Goal: Information Seeking & Learning: Learn about a topic

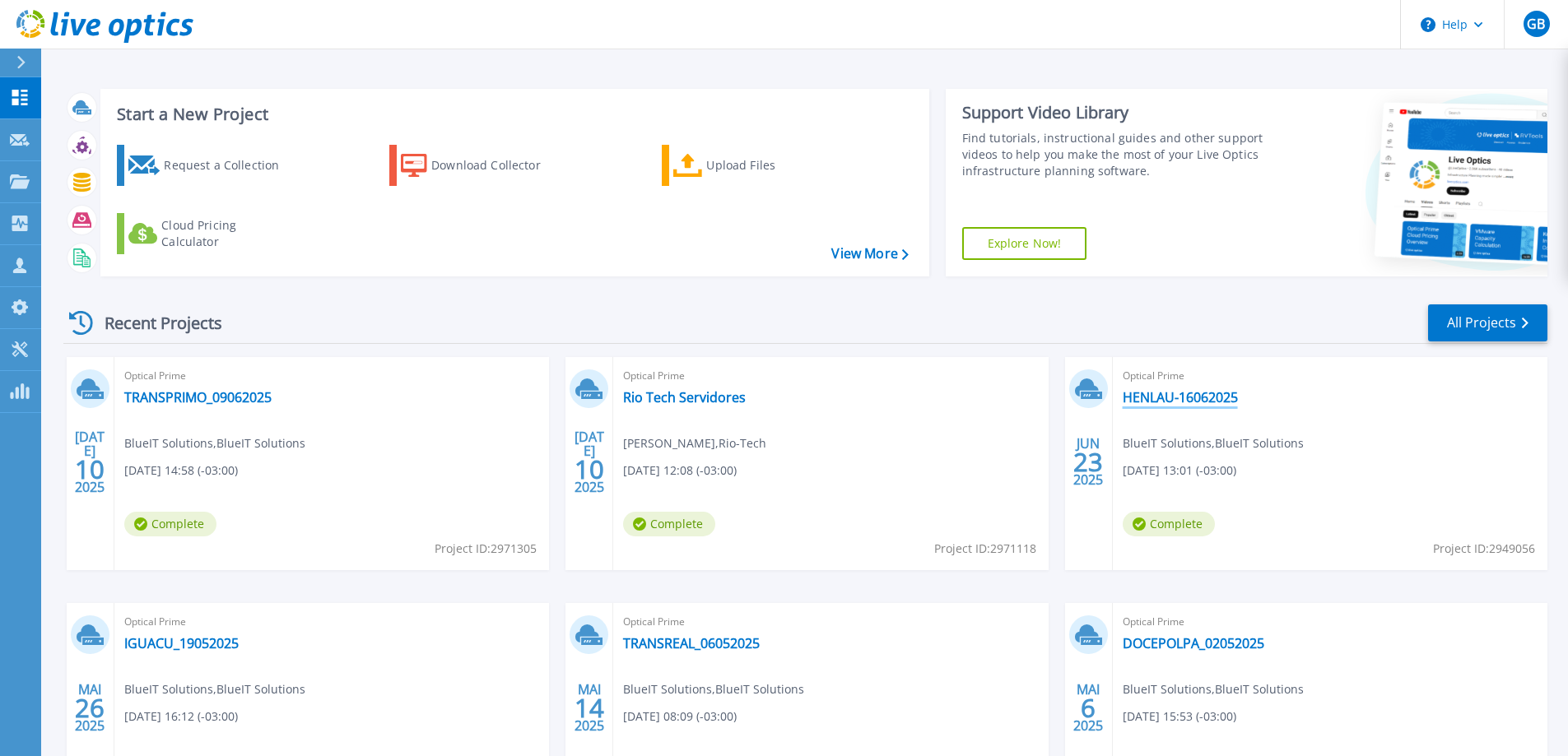
click at [1190, 396] on link "HENLAU-16062025" at bounding box center [1180, 397] width 116 height 17
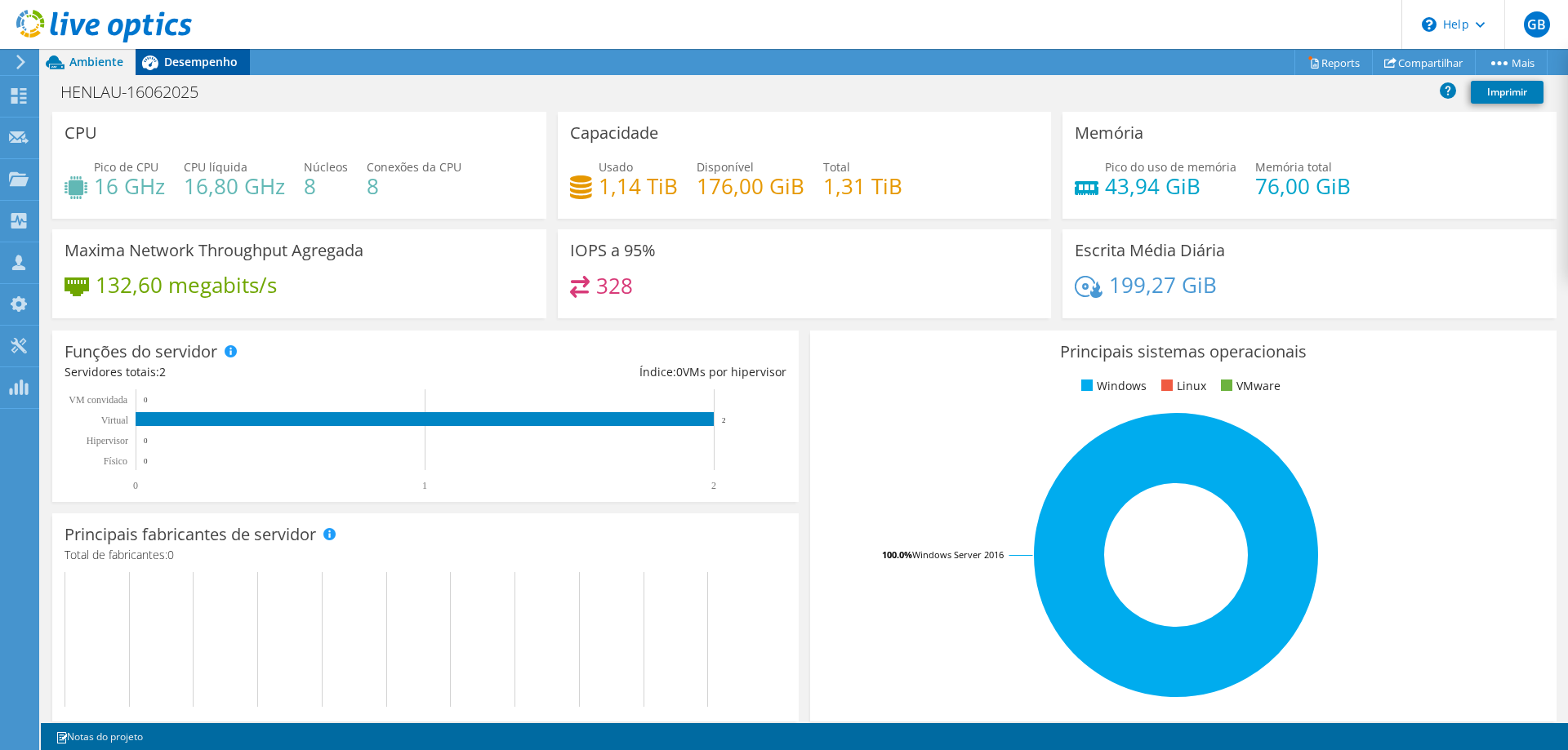
click at [193, 56] on span "Desempenho" at bounding box center [200, 62] width 73 height 16
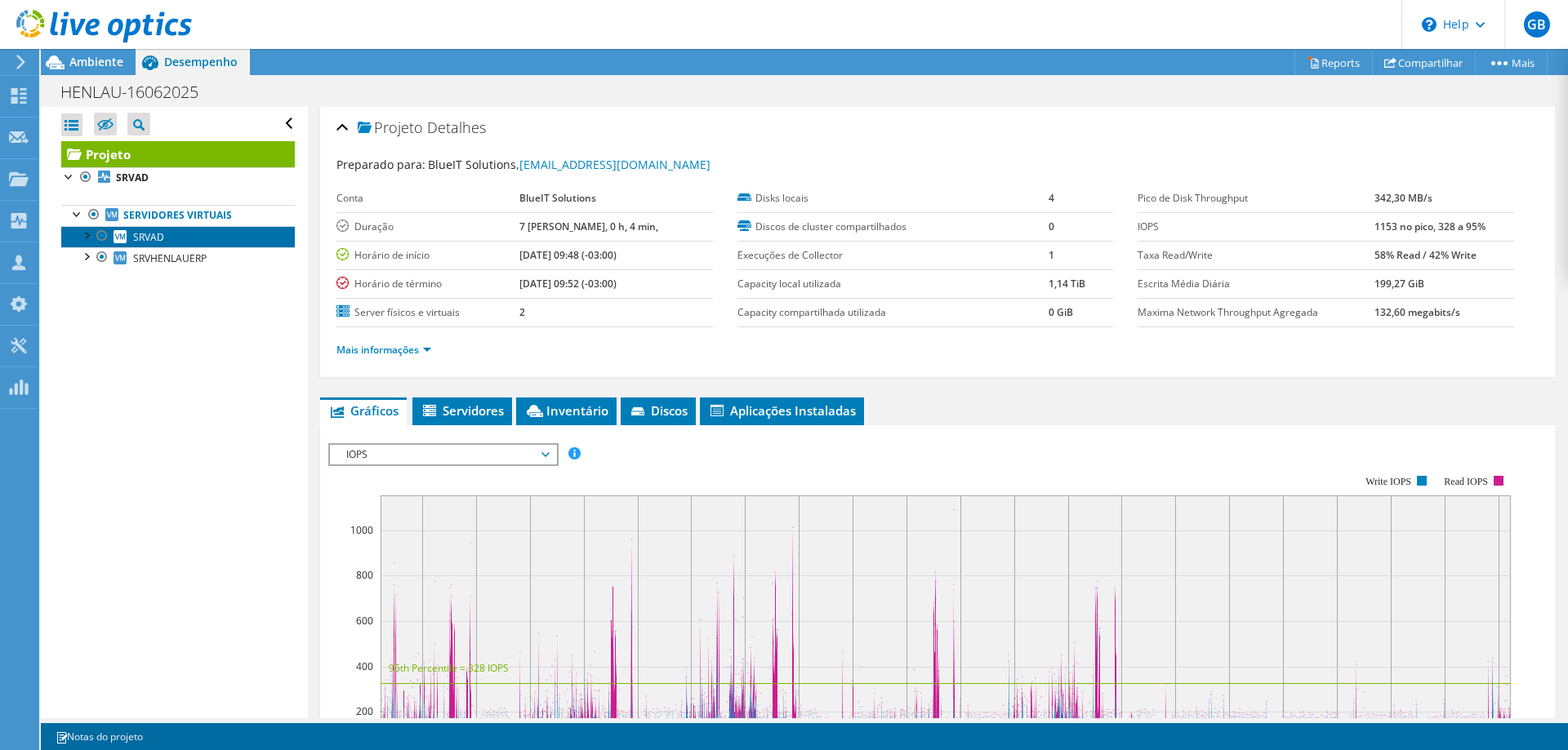
click at [190, 244] on link "SRVAD" at bounding box center [177, 237] width 234 height 21
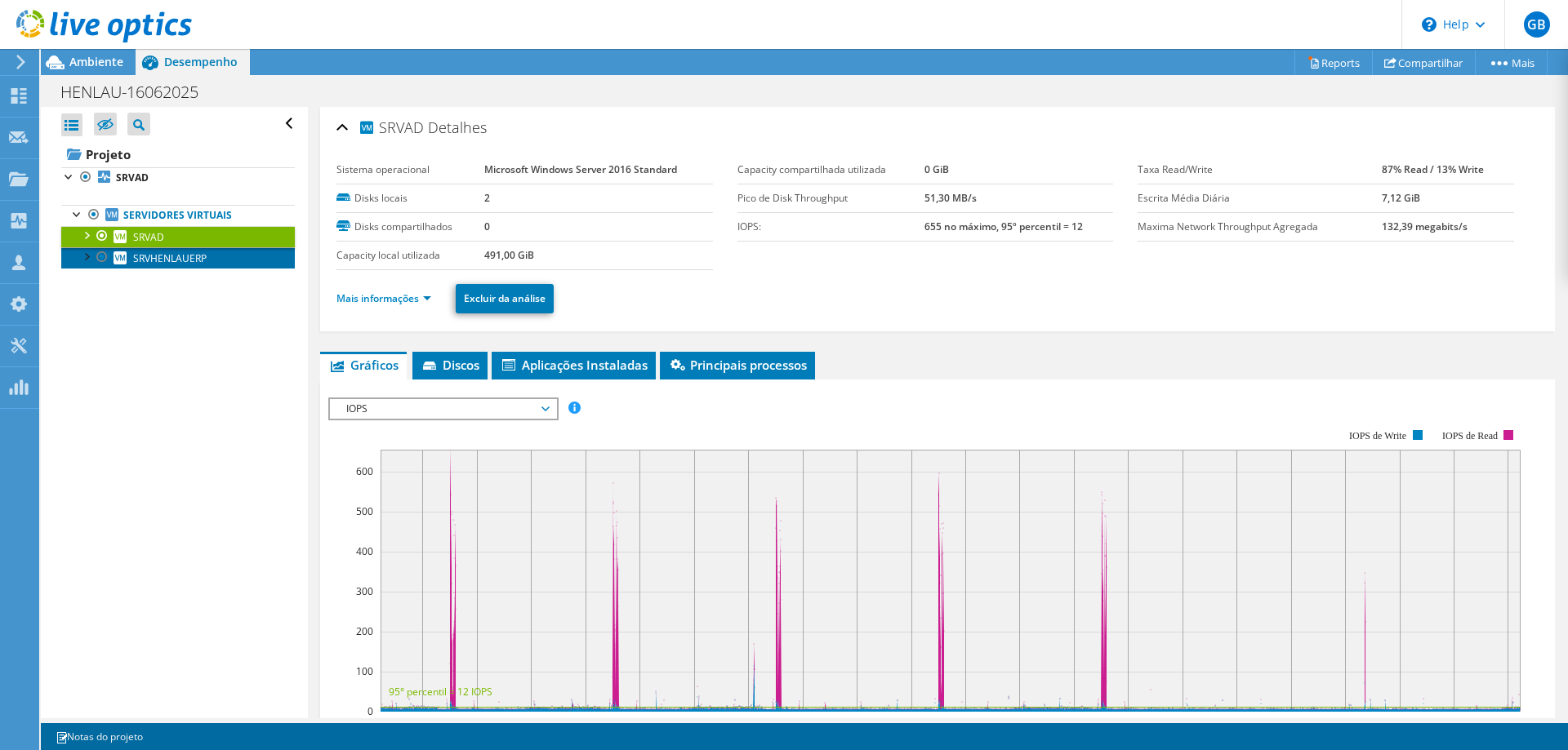
click at [213, 259] on link "SRVHENLAUERP" at bounding box center [177, 258] width 234 height 21
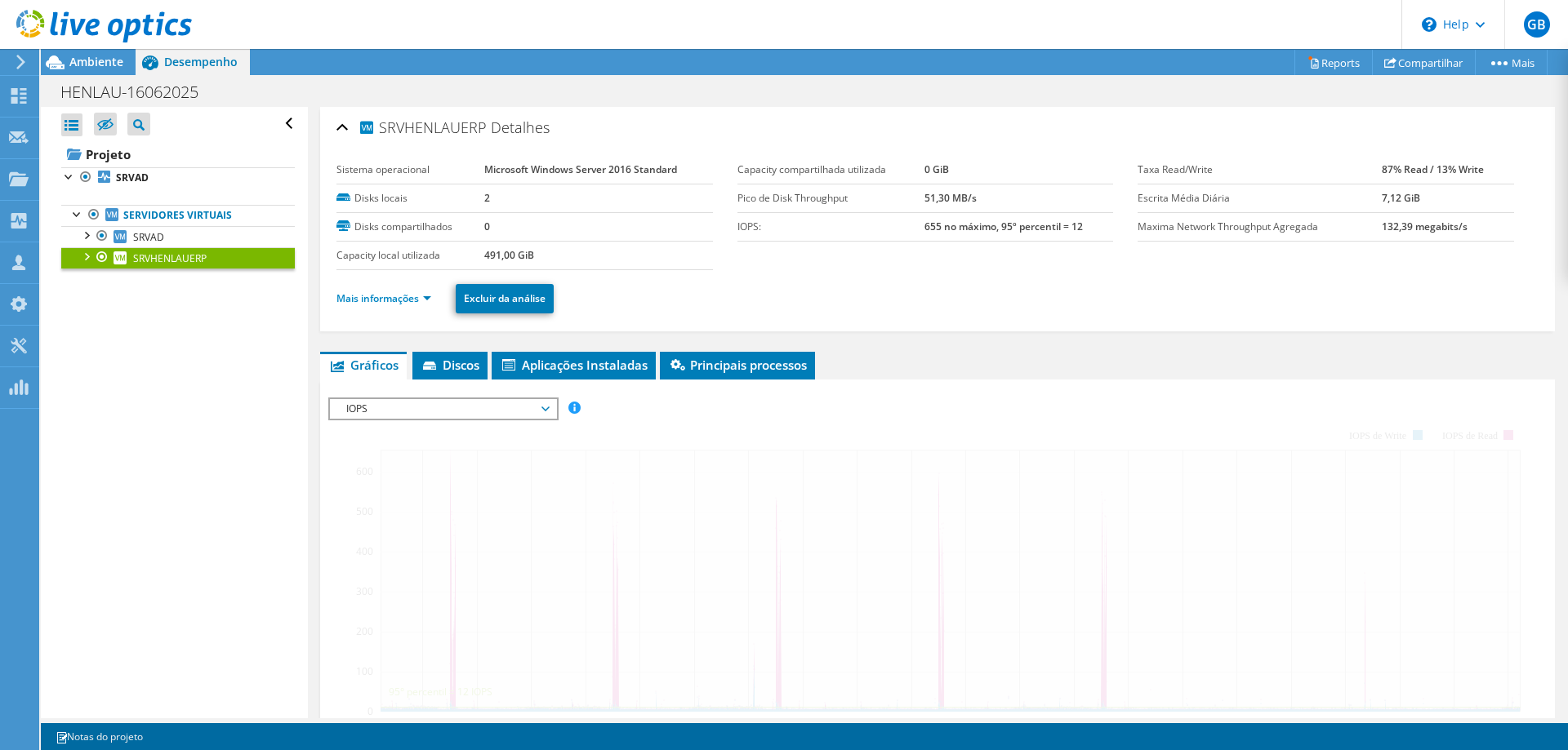
click at [214, 262] on link "SRVHENLAUERP" at bounding box center [177, 258] width 234 height 21
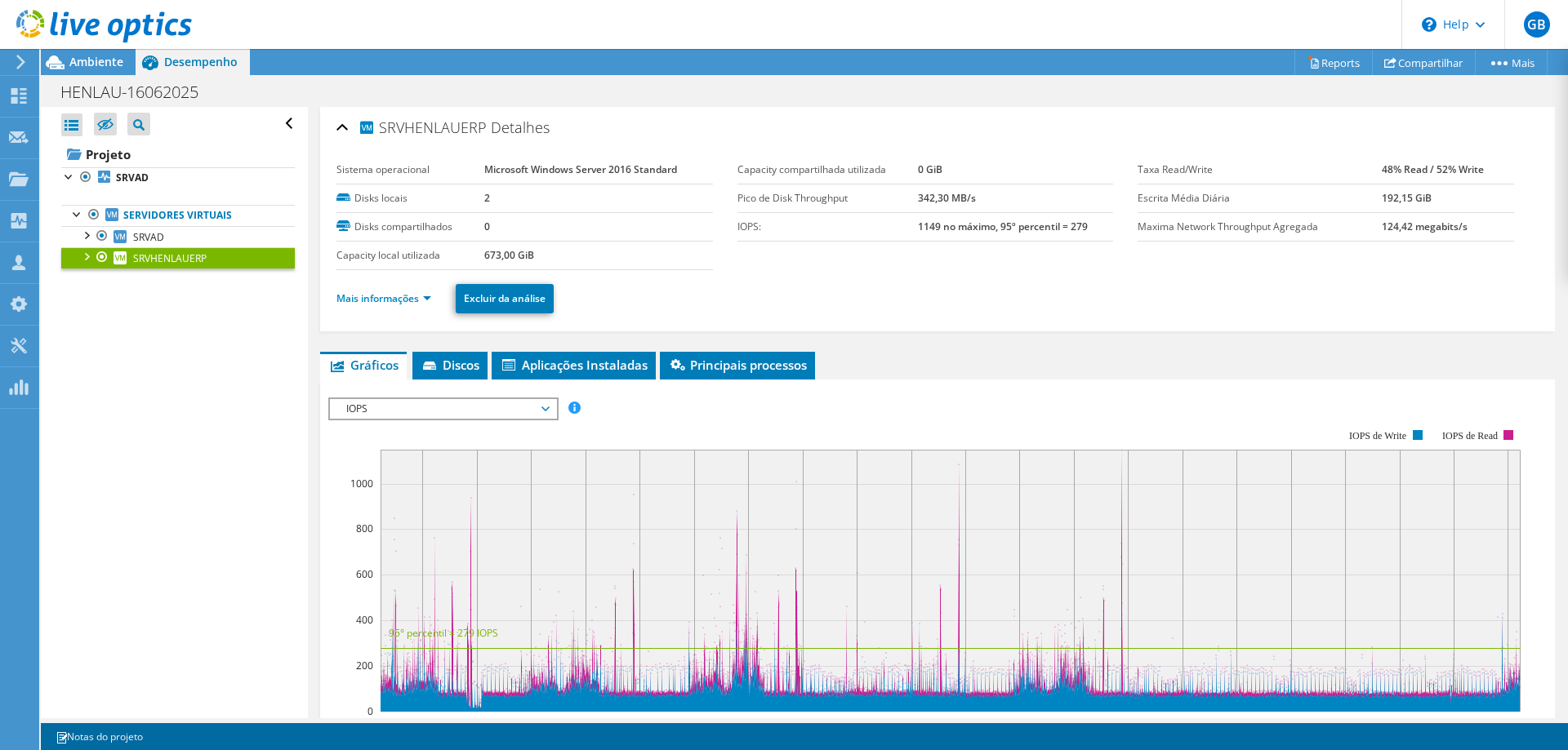
click at [84, 255] on div at bounding box center [86, 256] width 17 height 17
click at [227, 264] on link "SRVHENLAUERP" at bounding box center [177, 258] width 234 height 21
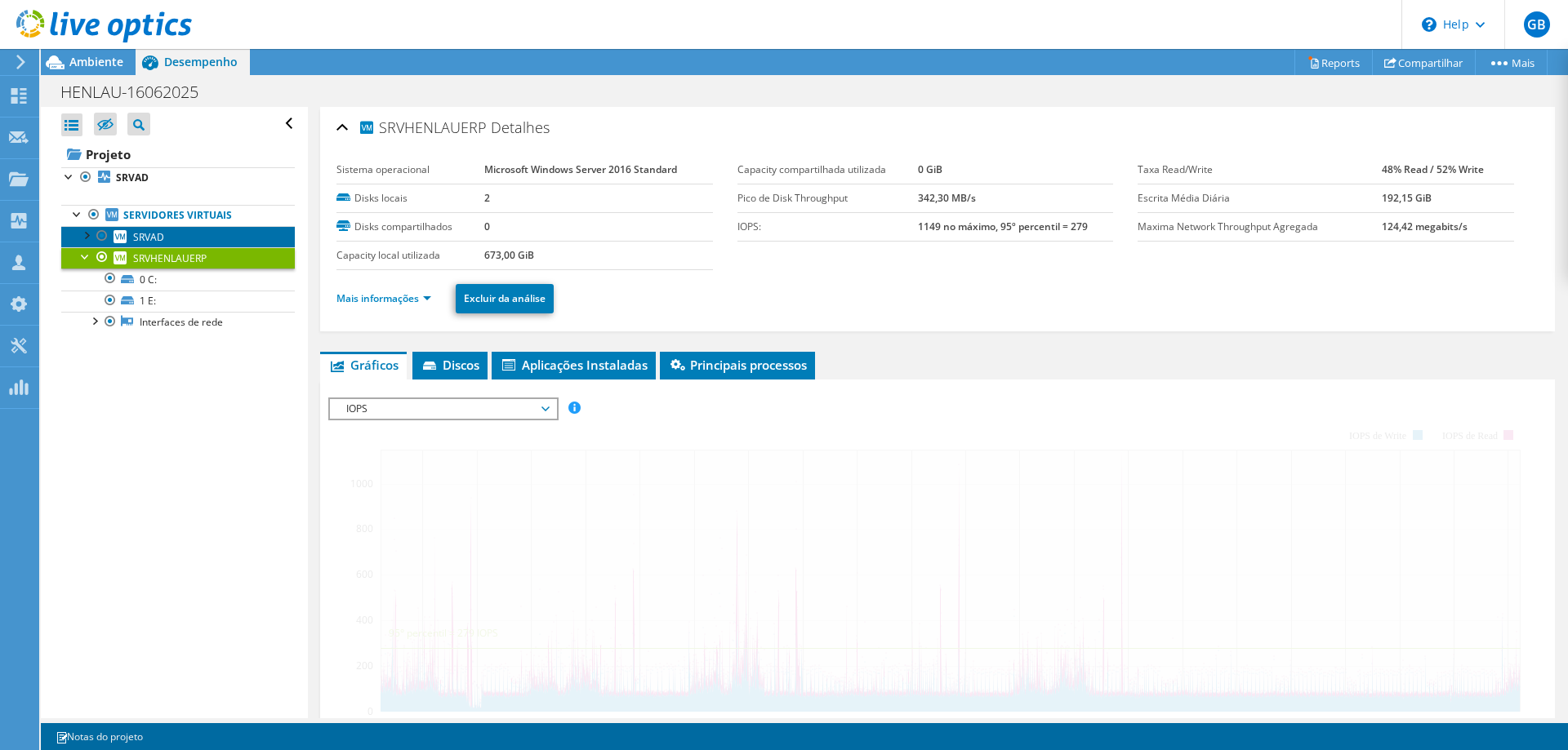
click at [154, 240] on span "SRVAD" at bounding box center [148, 237] width 31 height 14
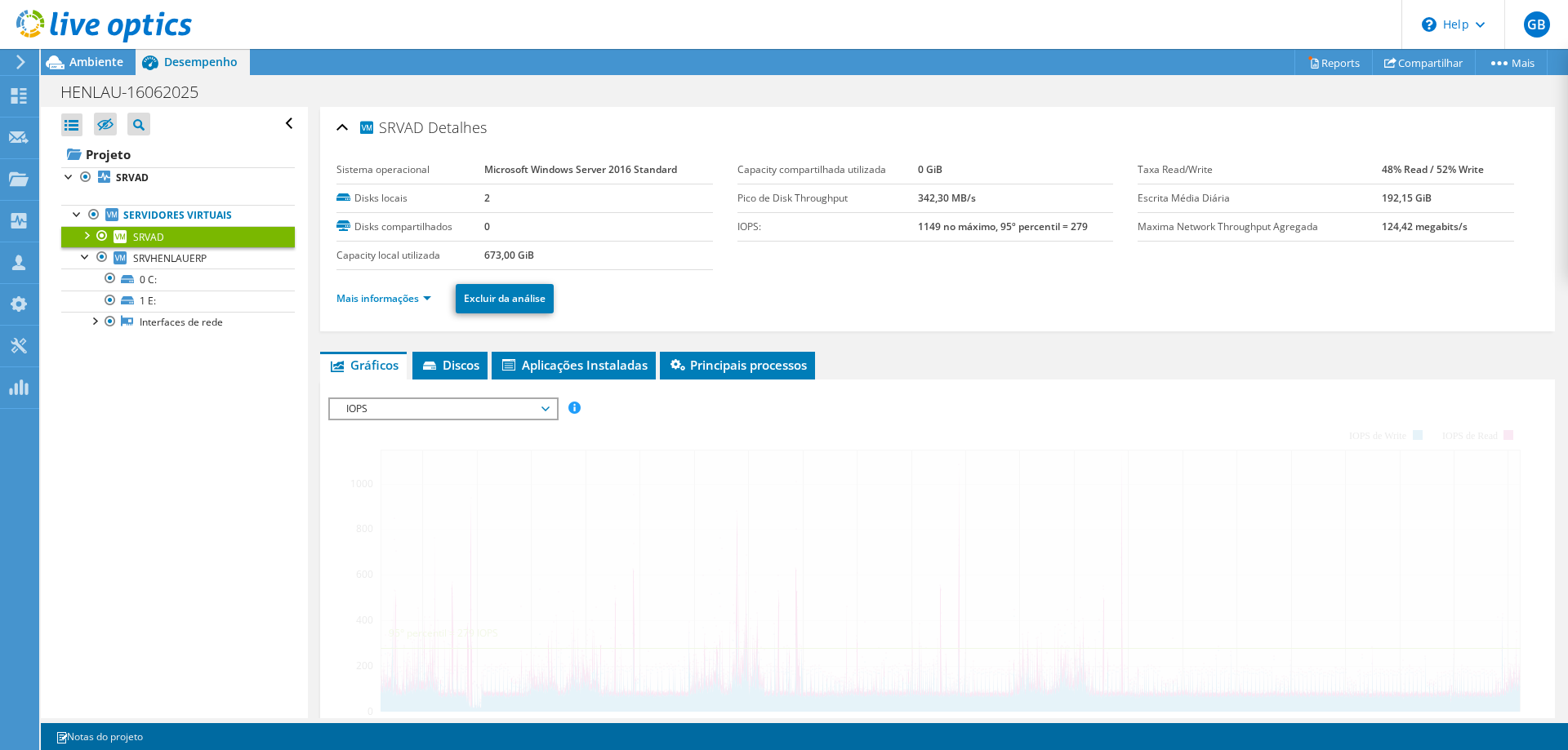
click at [155, 241] on span "SRVAD" at bounding box center [148, 237] width 31 height 14
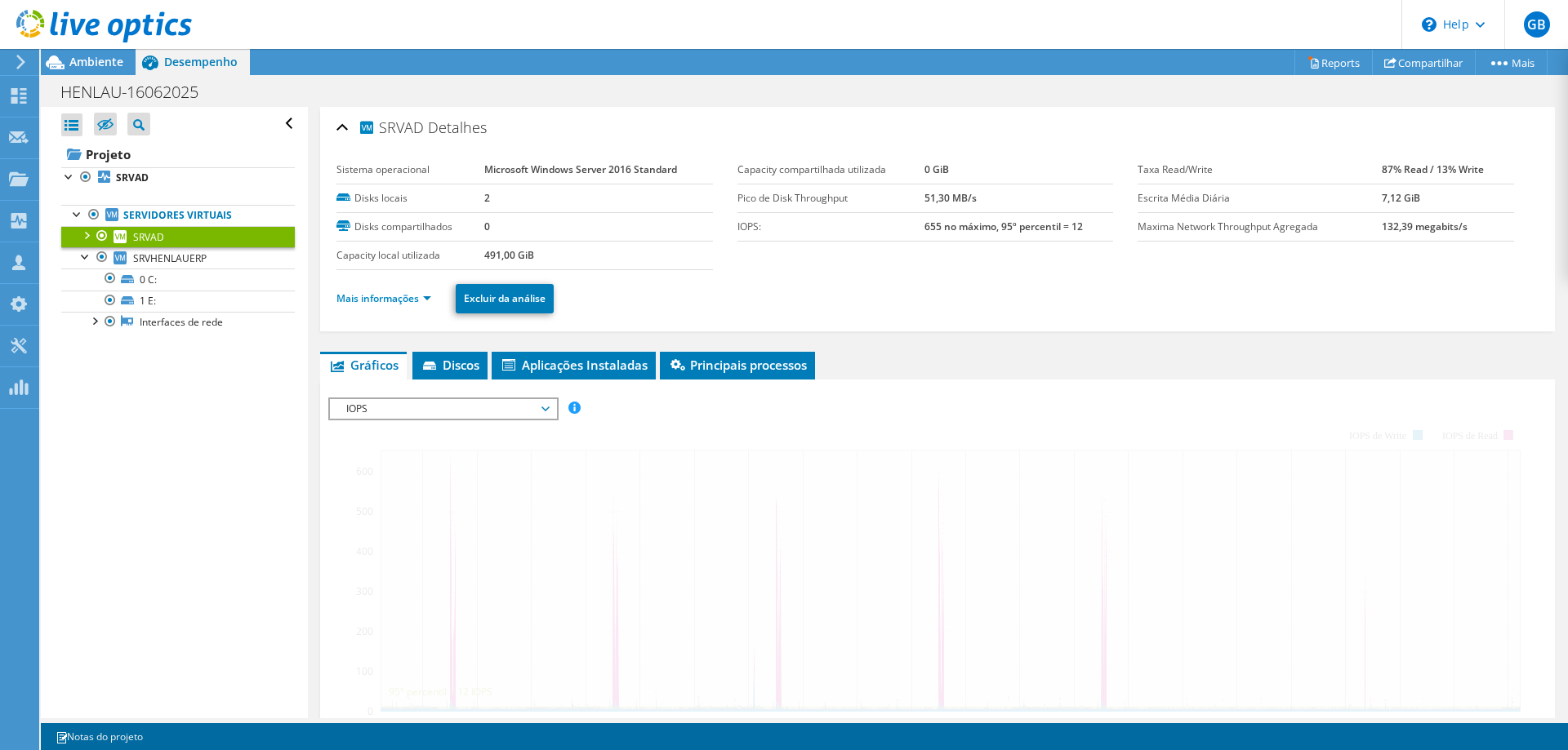
click at [83, 237] on div at bounding box center [86, 234] width 17 height 17
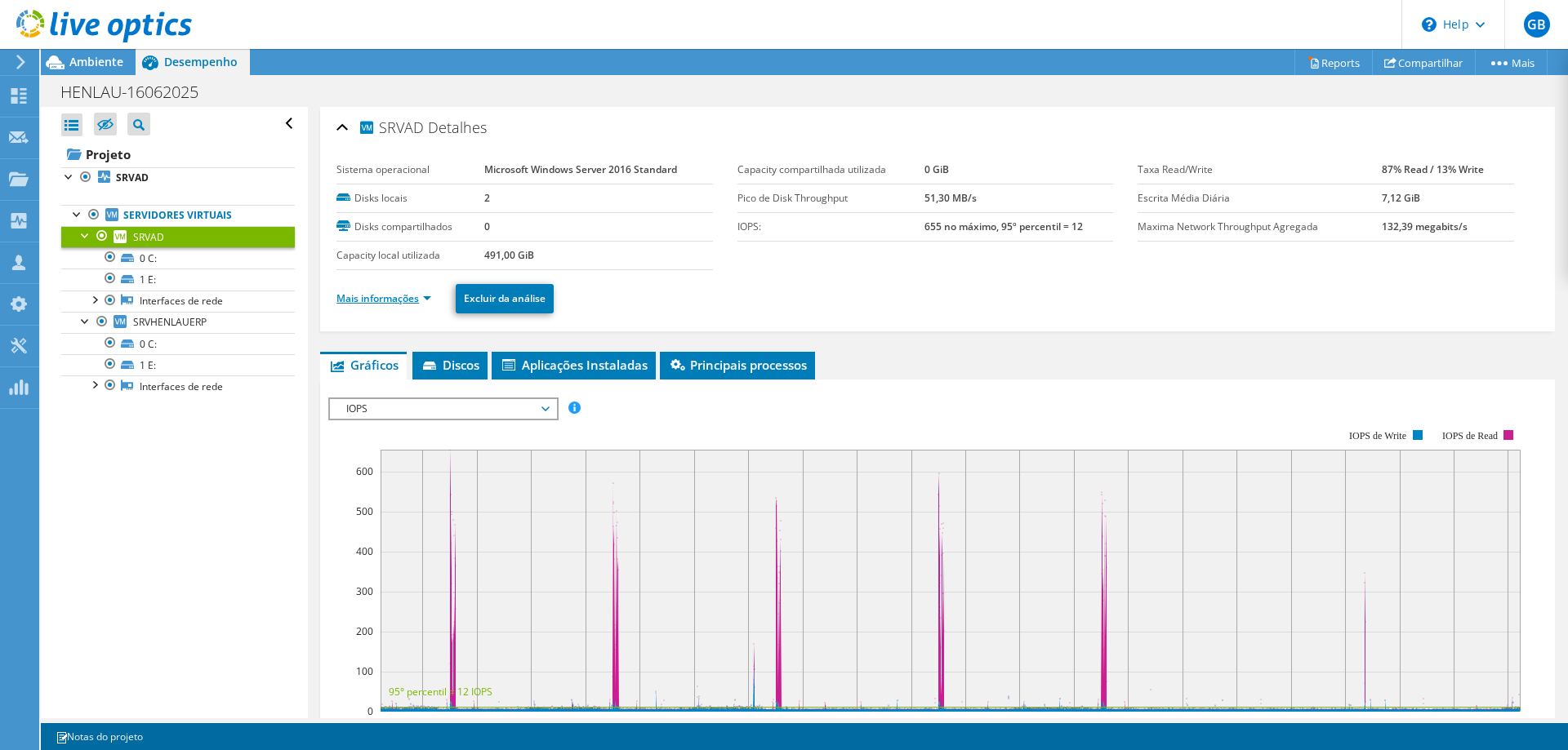
click at [424, 298] on link "Mais informações" at bounding box center [384, 299] width 94 height 14
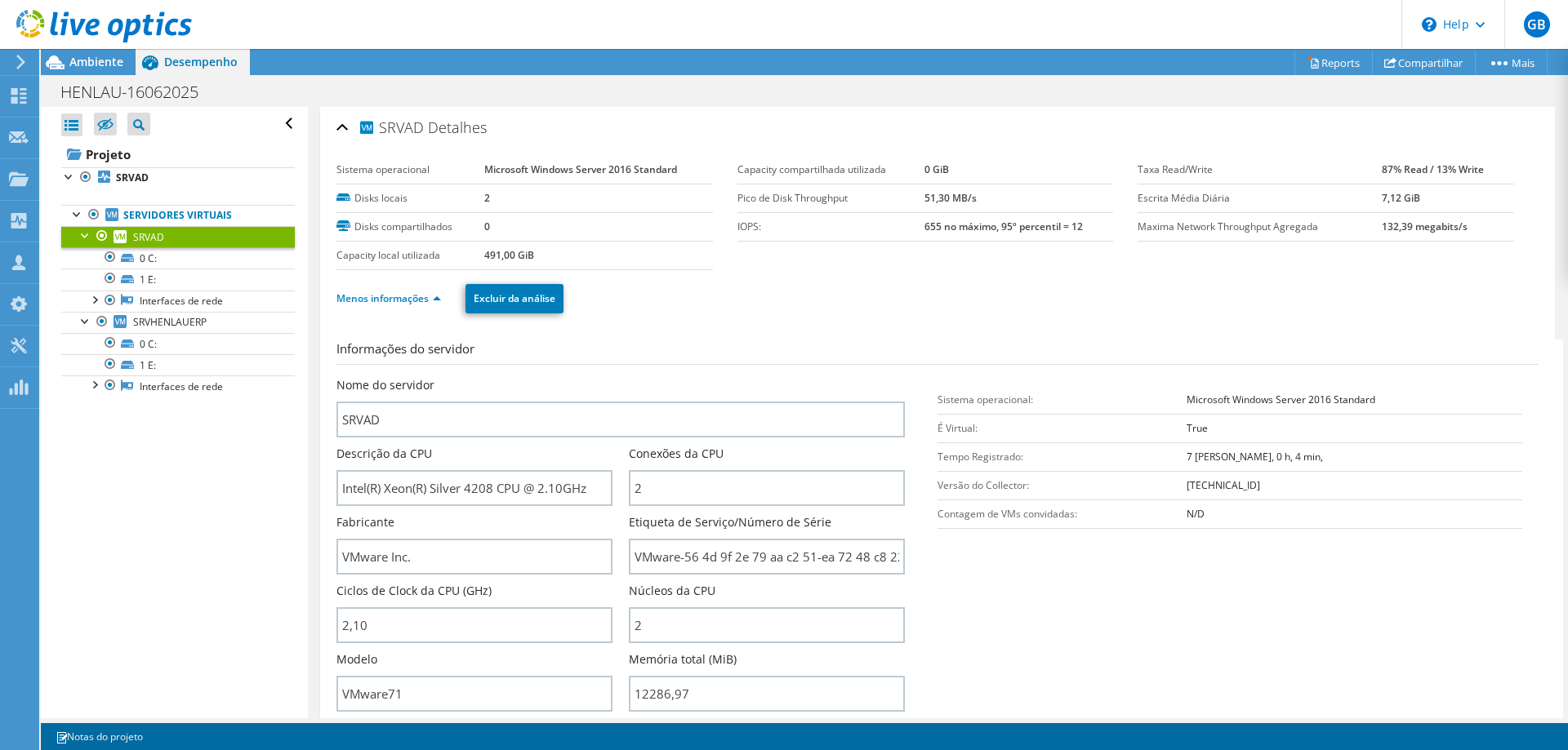
click at [359, 256] on label "Capacity local utilizada" at bounding box center [410, 256] width 147 height 17
drag, startPoint x: 354, startPoint y: 259, endPoint x: 550, endPoint y: 261, distance: 196.0
click at [549, 261] on tr "Capacity local utilizada 491,00 GiB" at bounding box center [525, 255] width 377 height 28
drag, startPoint x: 779, startPoint y: 311, endPoint x: 754, endPoint y: 316, distance: 25.5
click at [779, 310] on div "Menos informações Excluir da análise" at bounding box center [937, 299] width 1202 height 57
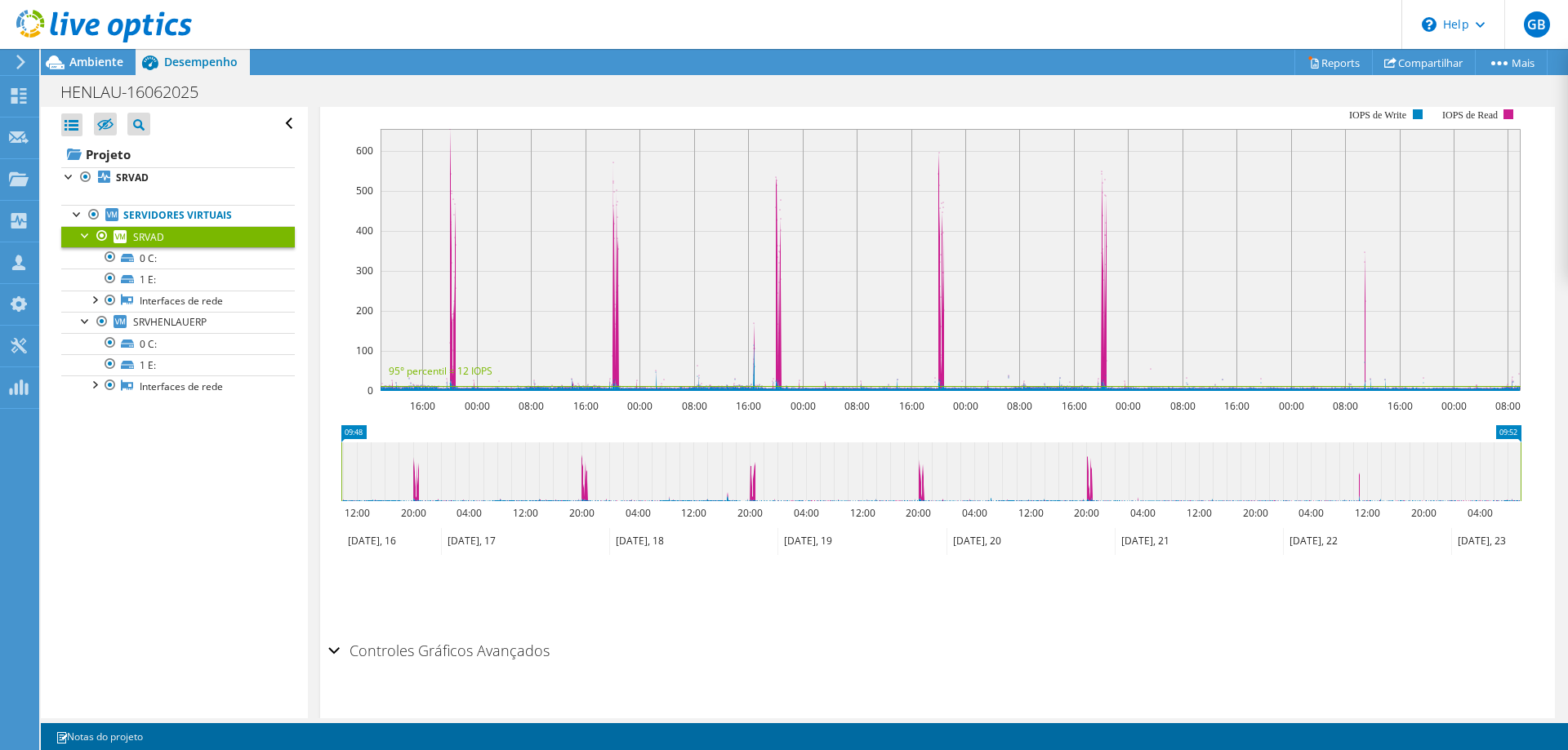
scroll to position [816, 0]
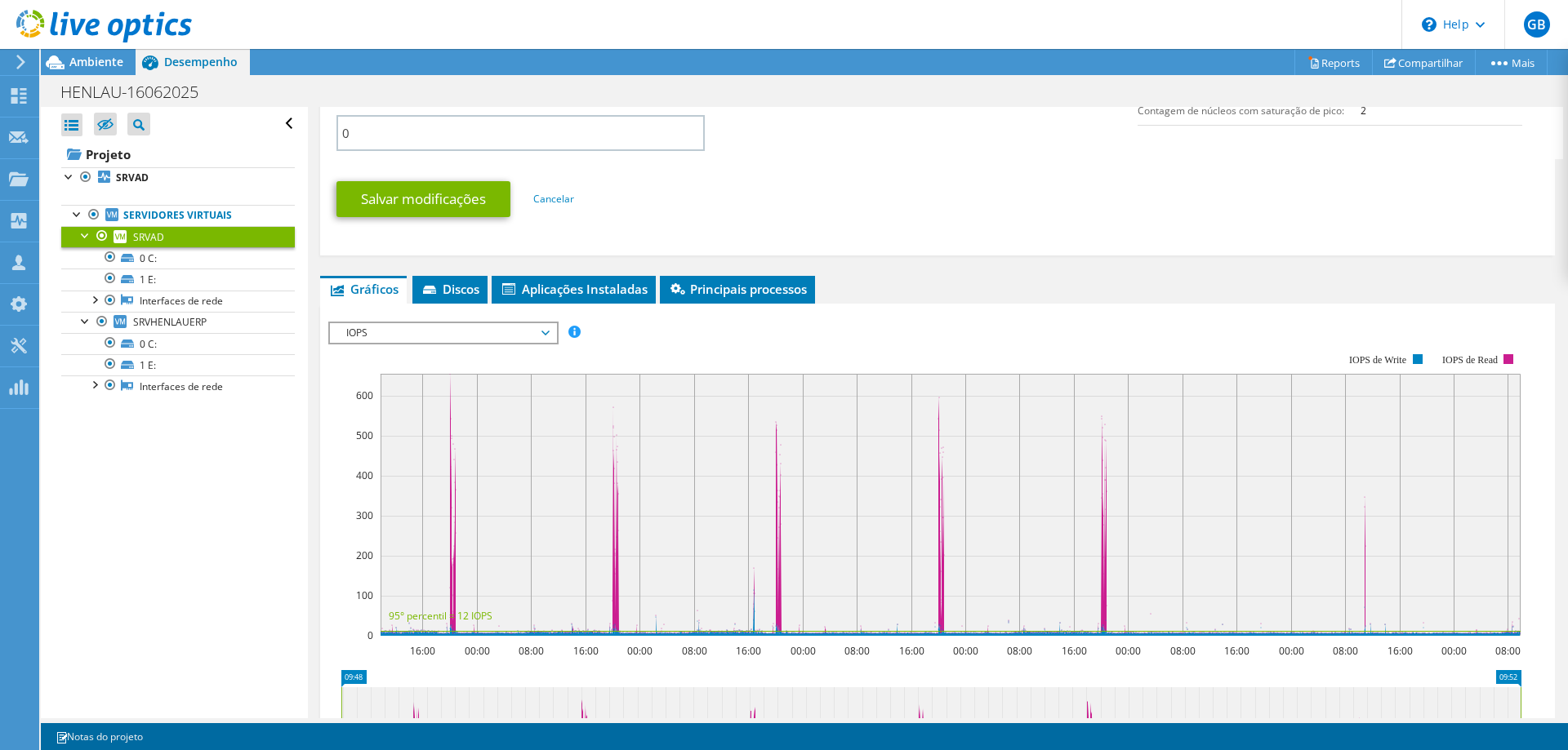
click at [459, 306] on div "IOPS Disk Throughput Tamanho de E/S Latência Profundidade da fila Porcentagem d…" at bounding box center [937, 590] width 1219 height 575
click at [452, 331] on span "IOPS" at bounding box center [443, 333] width 210 height 19
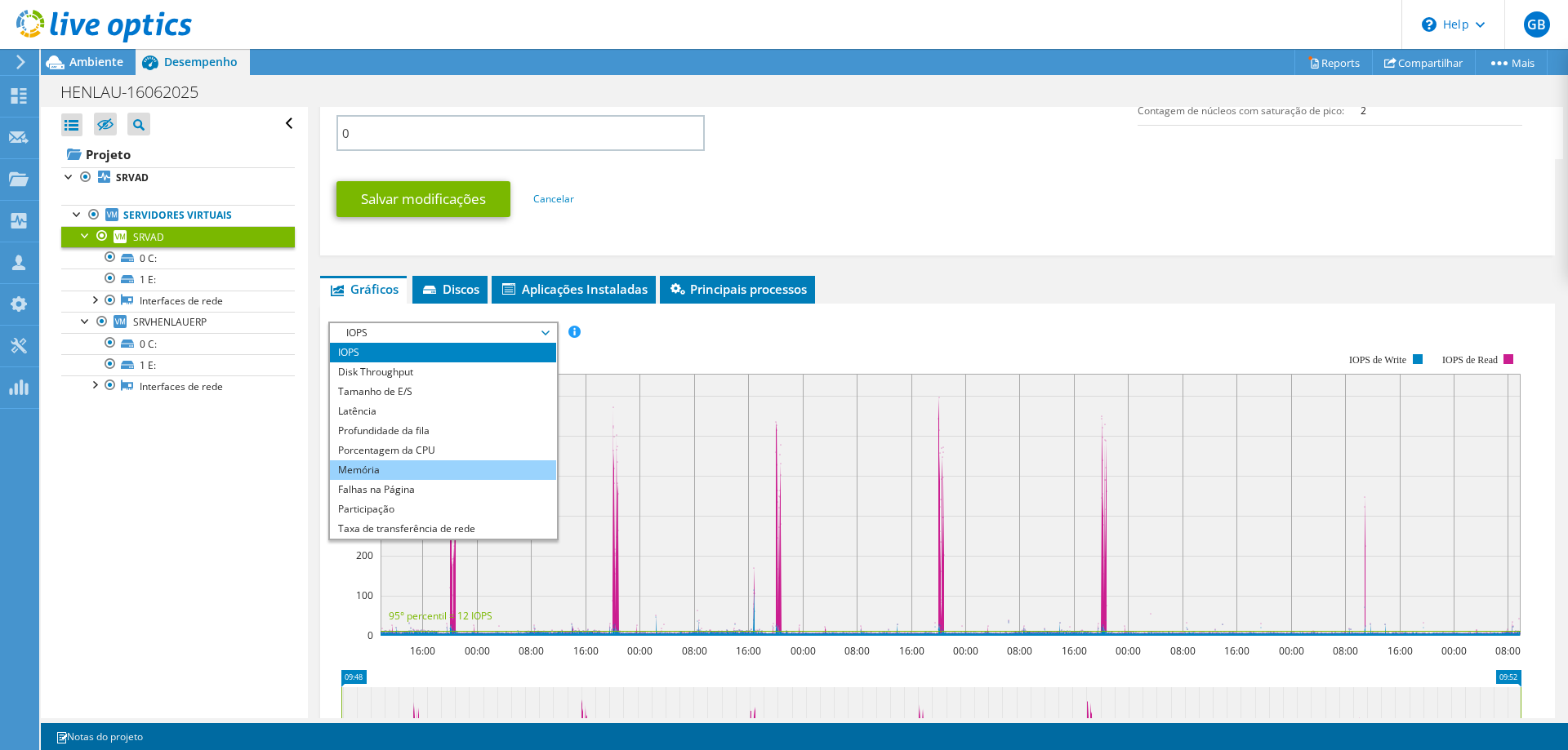
click at [457, 469] on li "Memória" at bounding box center [443, 470] width 227 height 19
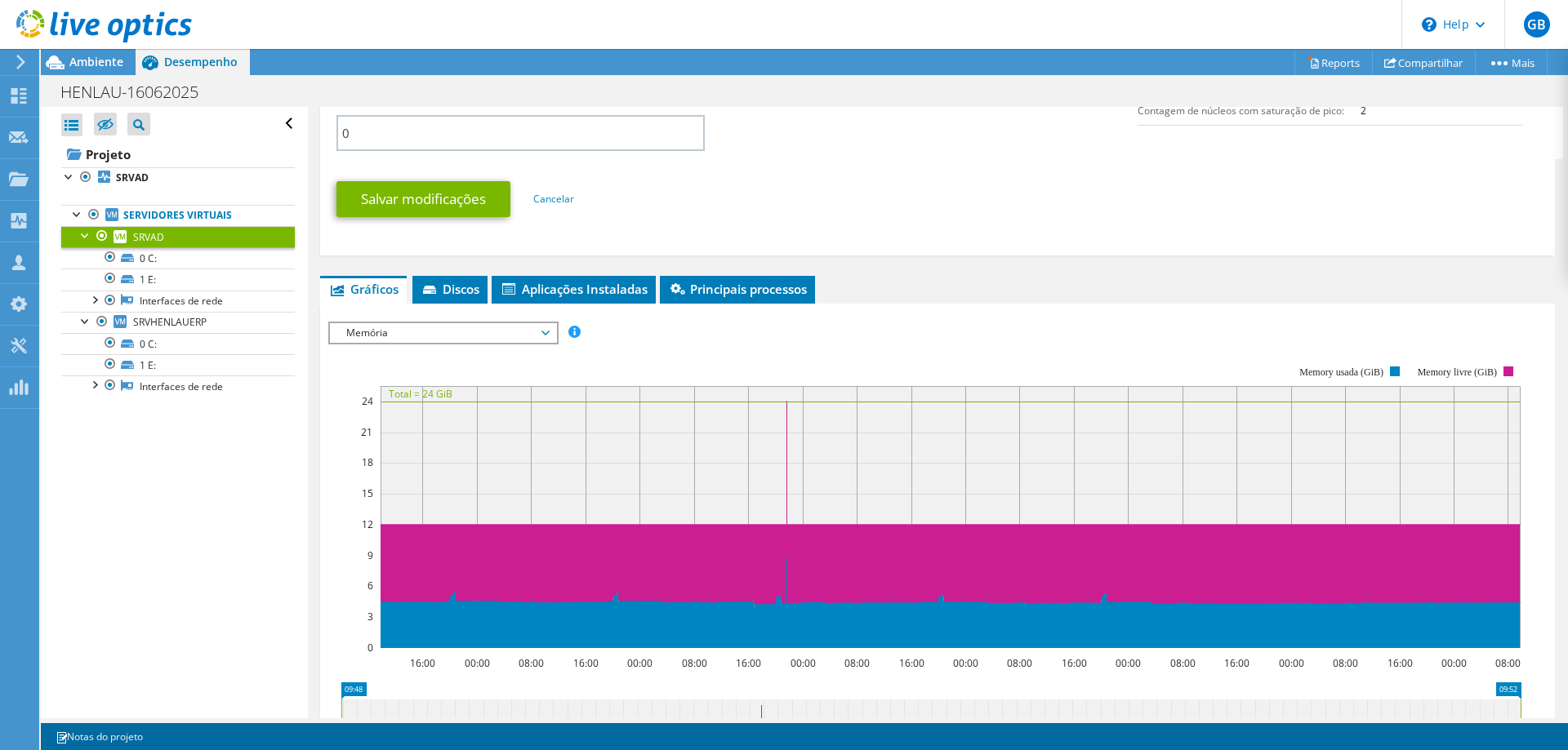
click at [983, 341] on div "IOPS Disk Throughput Tamanho de E/S Latência Profundidade da fila Porcentagem d…" at bounding box center [937, 332] width 1219 height 22
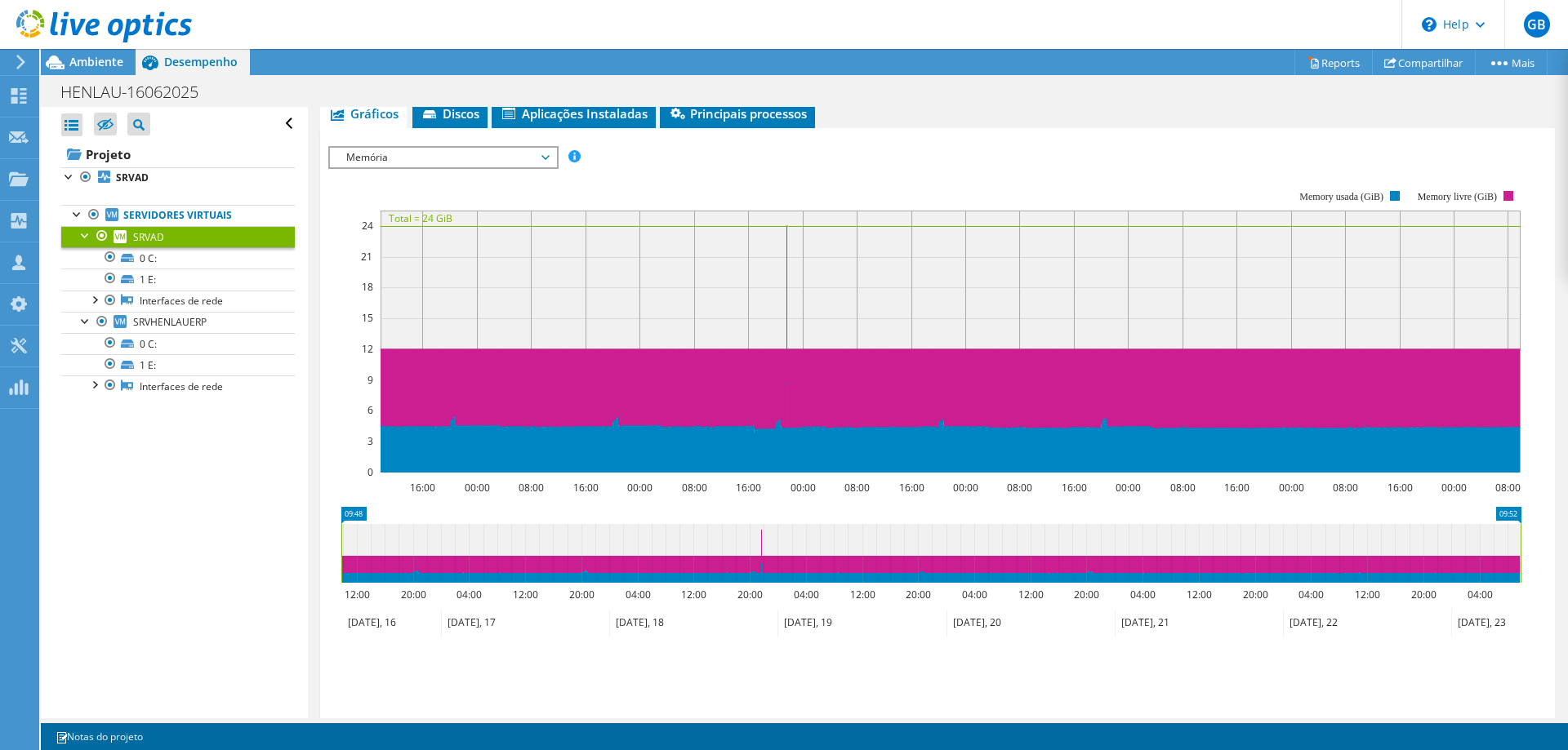
scroll to position [979, 0]
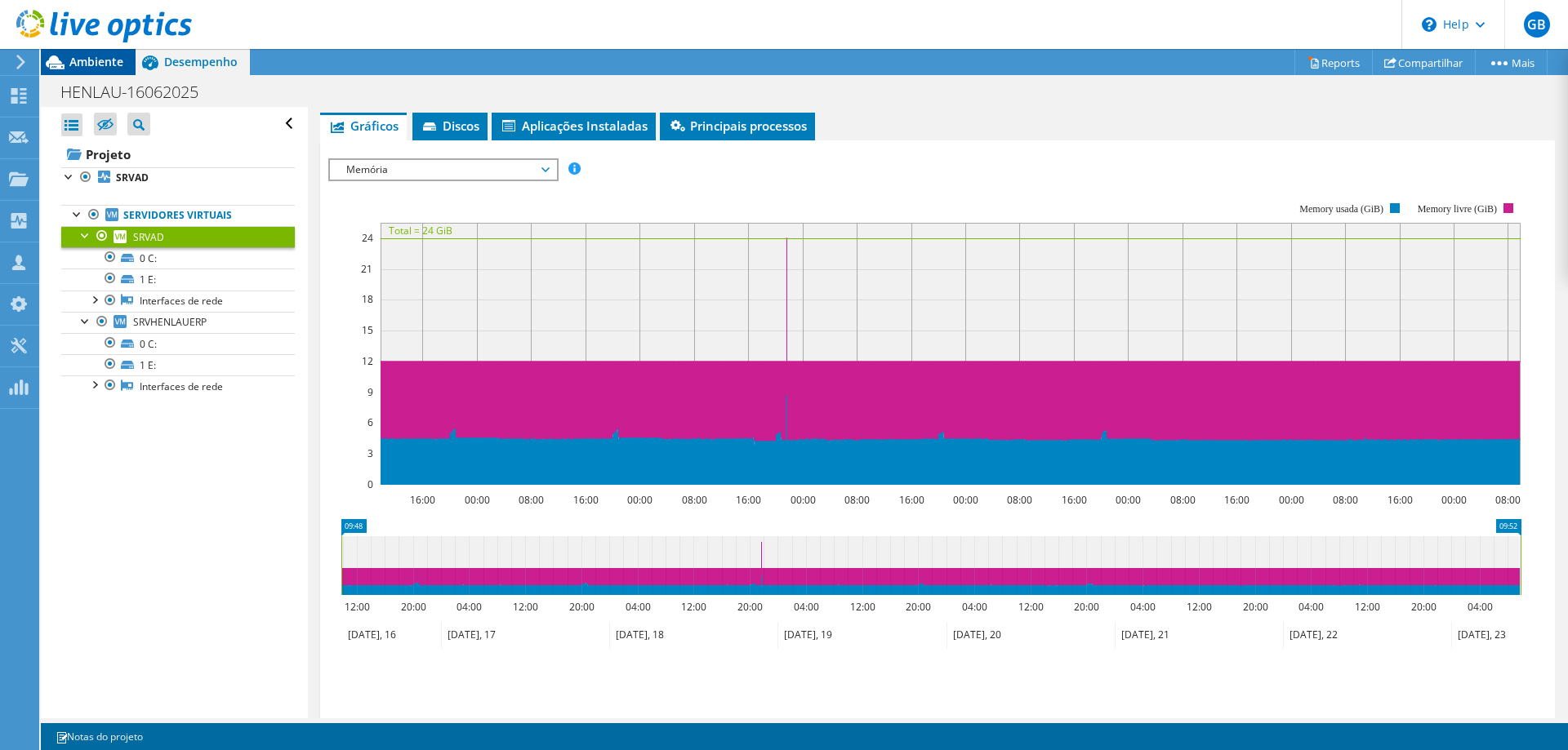
click at [80, 58] on span "Ambiente" at bounding box center [96, 62] width 54 height 16
